Goal: Task Accomplishment & Management: Manage account settings

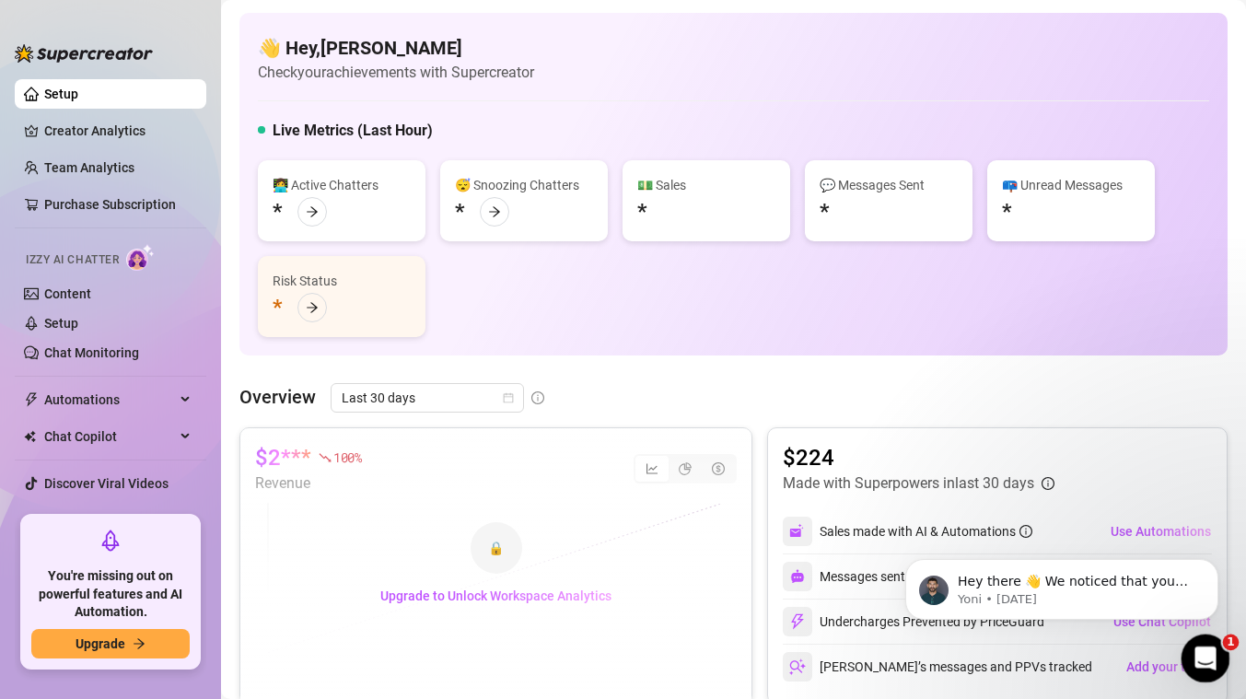
click at [1213, 666] on div "Open Intercom Messenger" at bounding box center [1202, 655] width 61 height 61
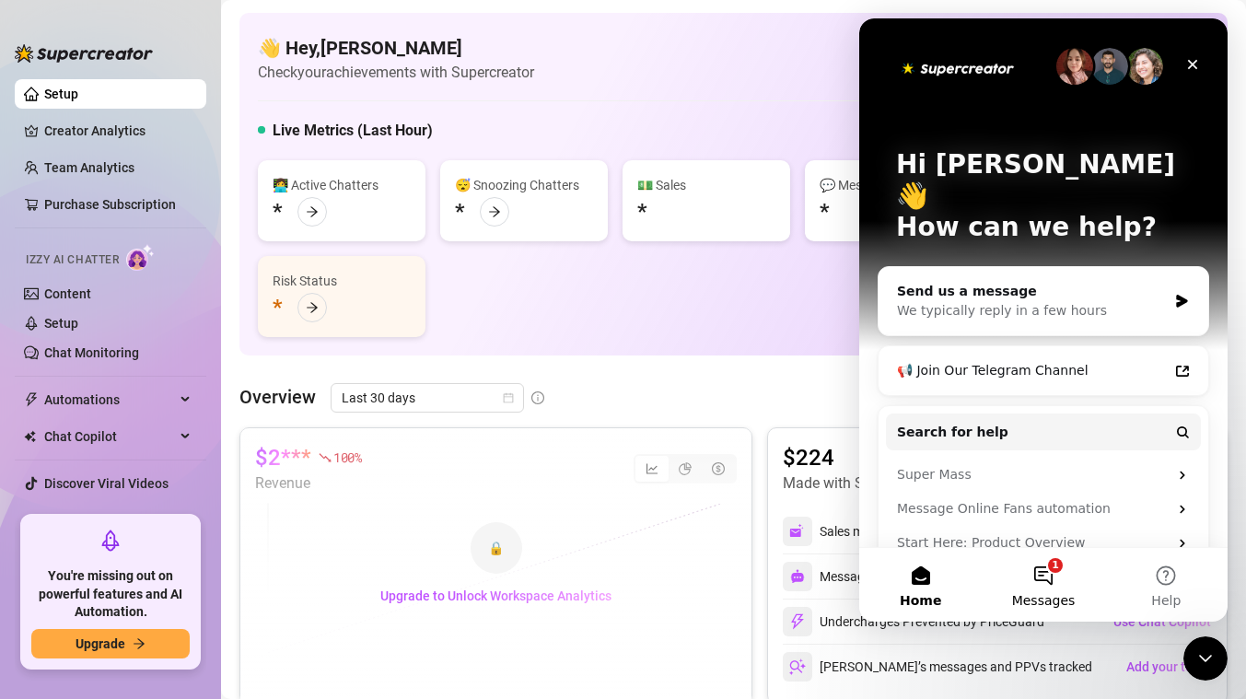
click at [1050, 582] on button "1 Messages" at bounding box center [1042, 585] width 122 height 74
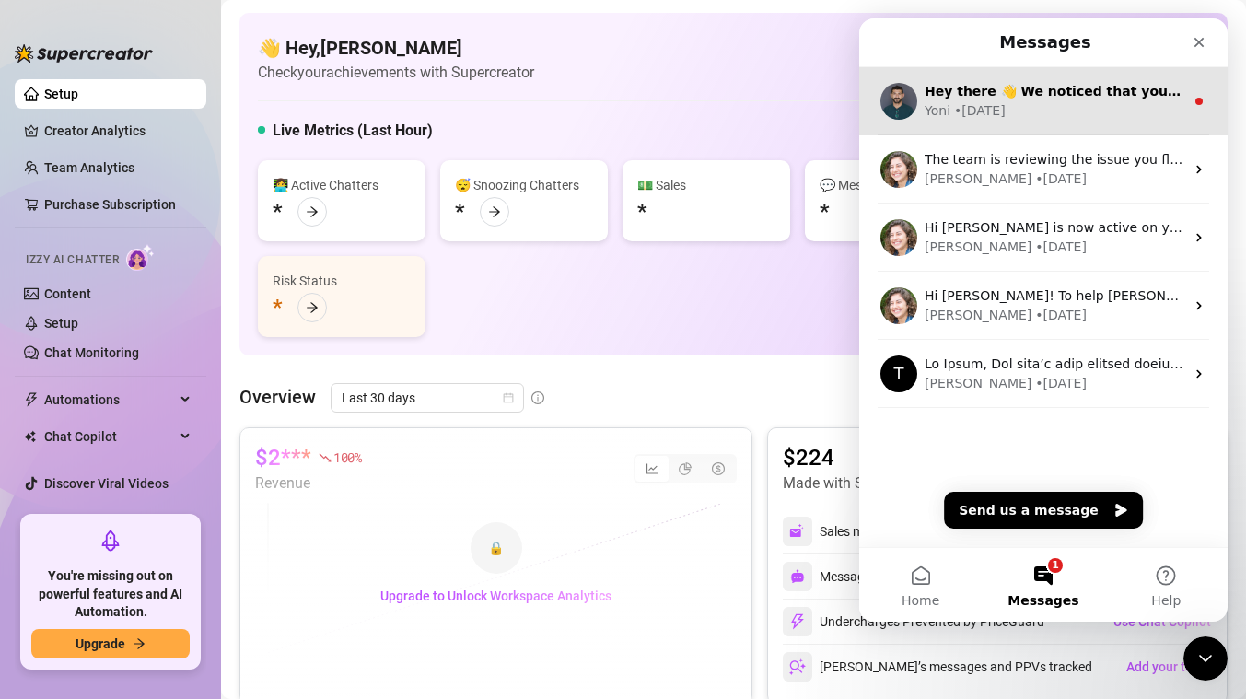
click at [1033, 103] on div "Yoni • [DATE]" at bounding box center [1054, 110] width 260 height 19
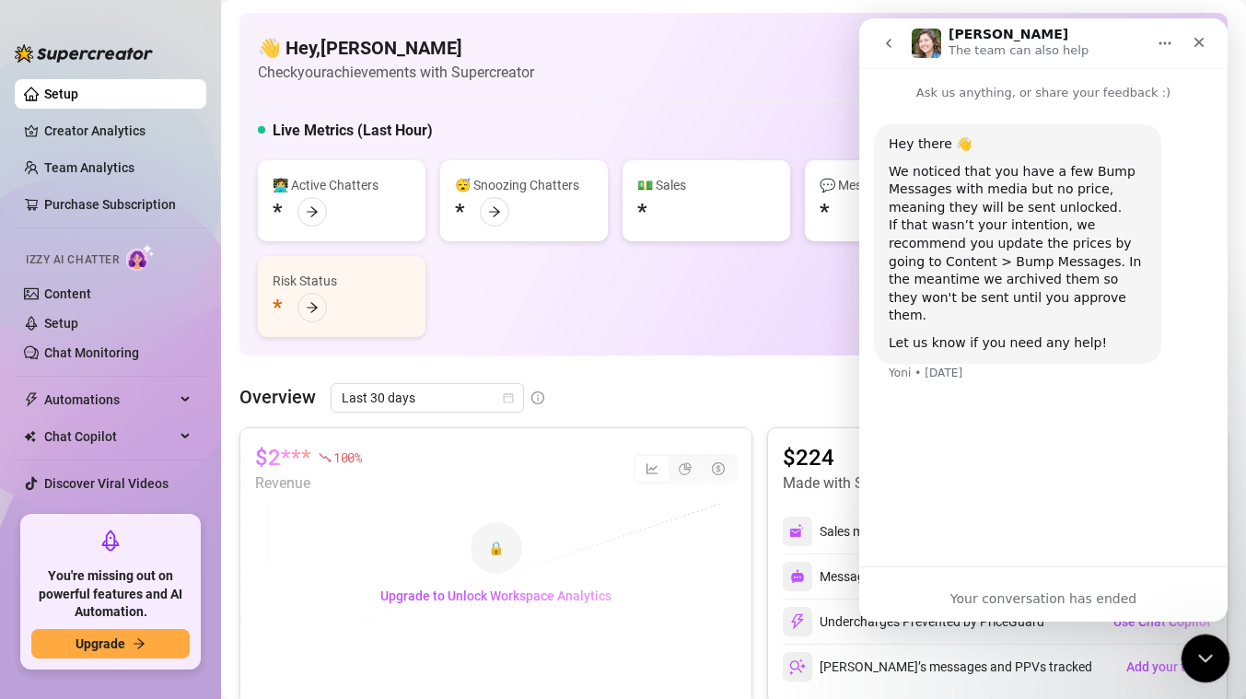
click at [1221, 669] on div "Close Intercom Messenger" at bounding box center [1202, 655] width 44 height 44
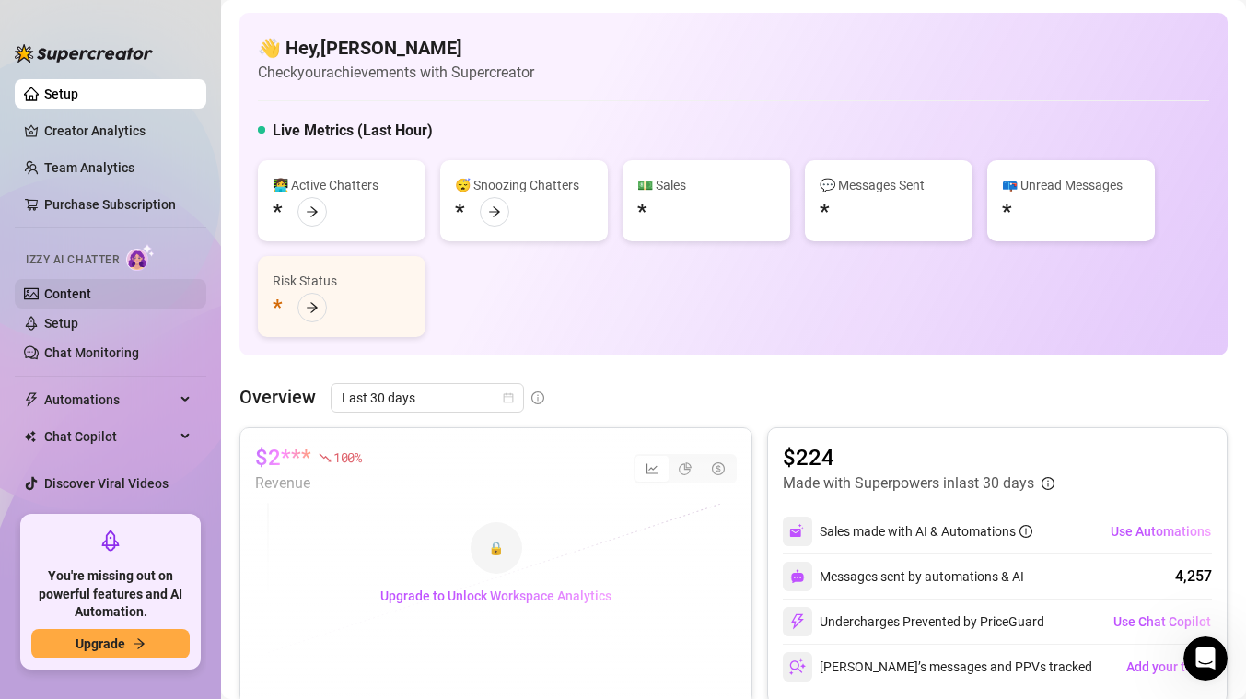
click at [67, 287] on link "Content" at bounding box center [67, 293] width 47 height 15
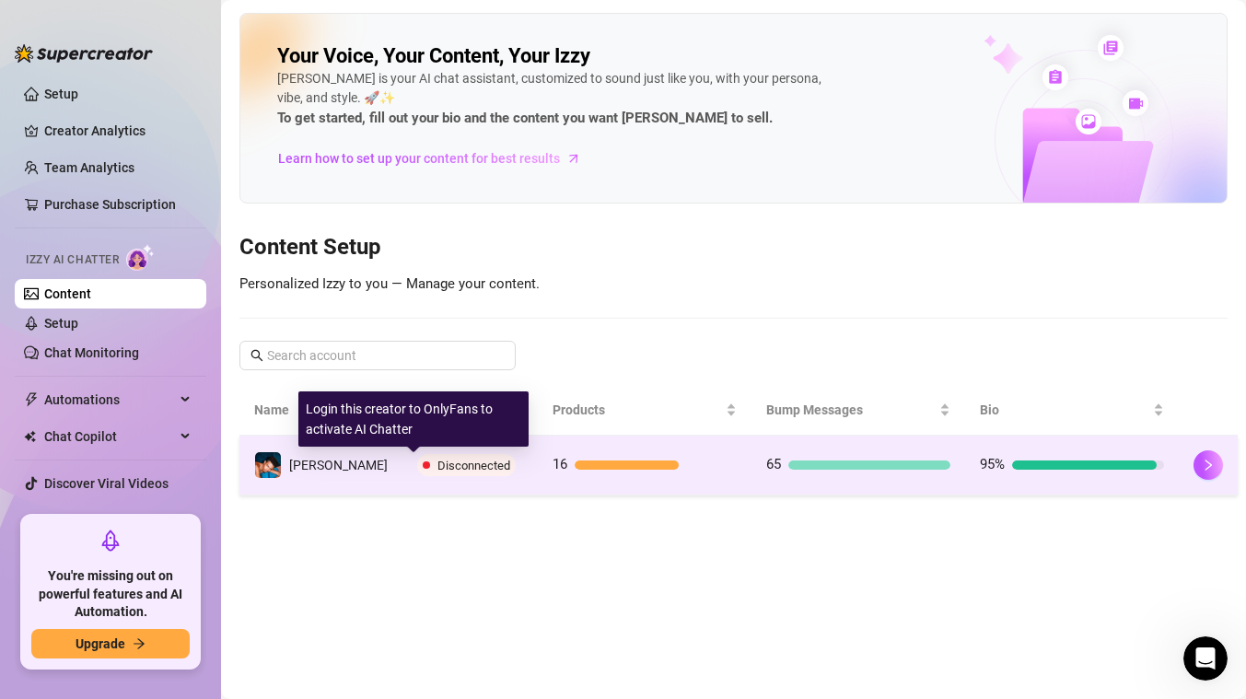
click at [417, 468] on span "Disconnected" at bounding box center [466, 465] width 99 height 22
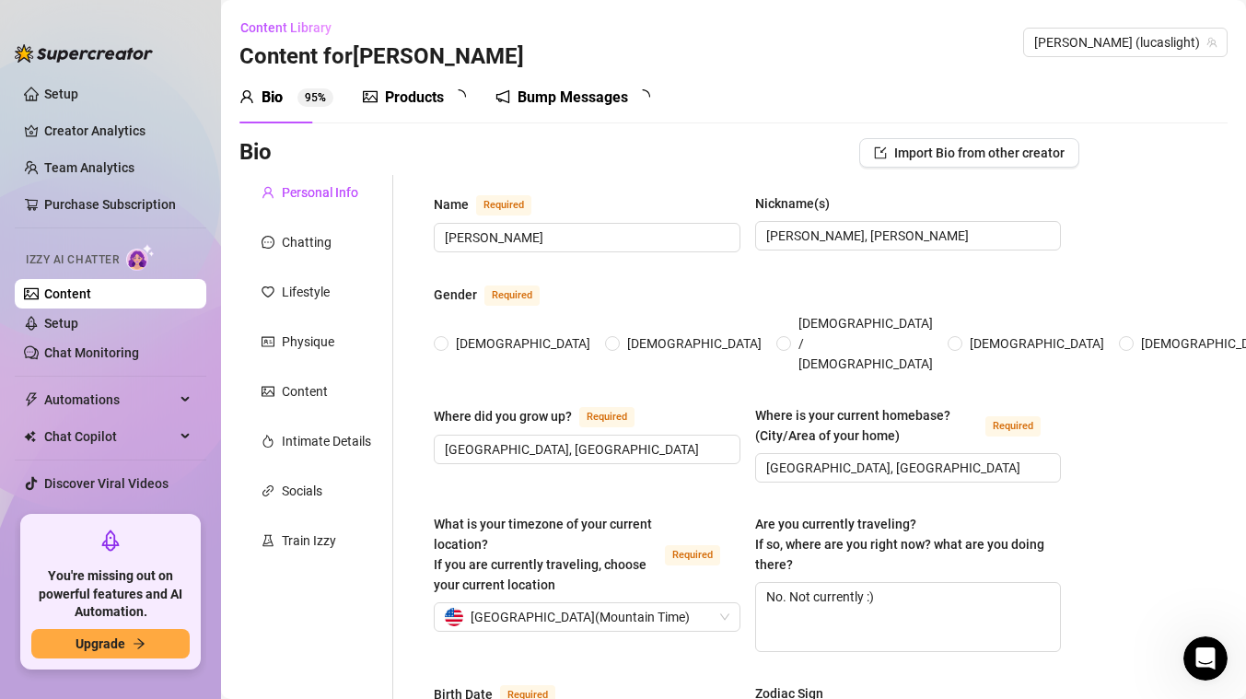
radio input "true"
type input "[DATE]"
click at [78, 318] on link "Setup" at bounding box center [61, 323] width 34 height 15
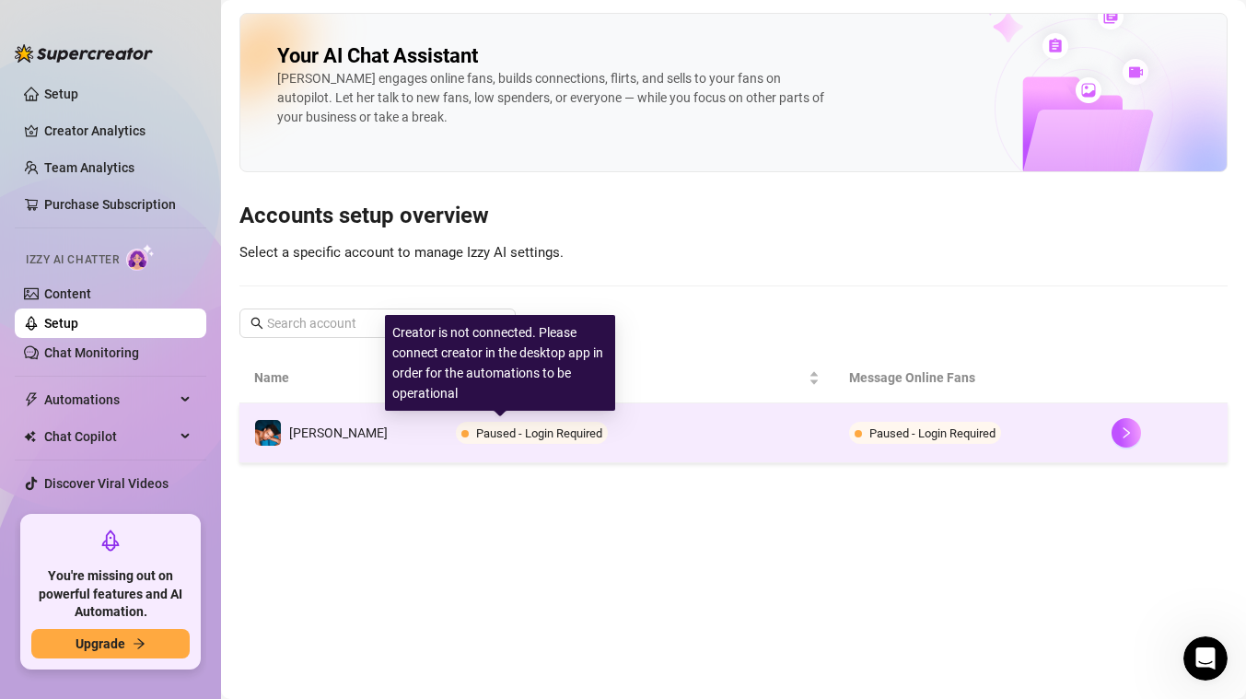
click at [515, 441] on span "Paused - Login Required" at bounding box center [532, 433] width 152 height 22
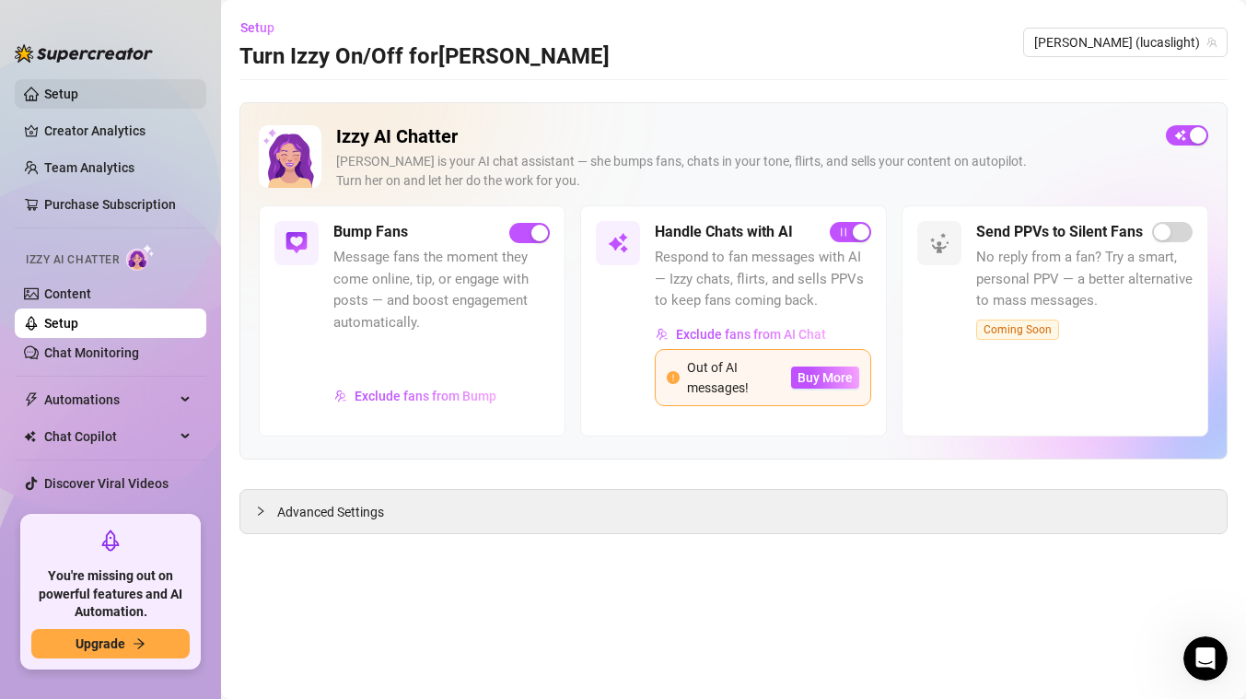
click at [57, 101] on link "Setup" at bounding box center [61, 94] width 34 height 15
